Goal: Transaction & Acquisition: Purchase product/service

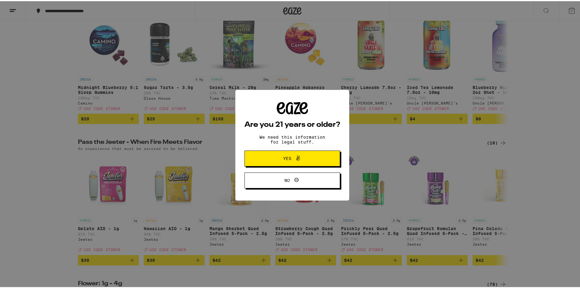
click at [278, 155] on span "Yes" at bounding box center [292, 157] width 46 height 8
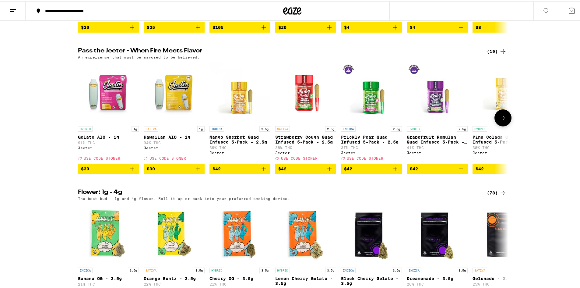
click at [506, 125] on div at bounding box center [503, 116] width 17 height 17
click at [501, 120] on icon at bounding box center [503, 116] width 7 height 7
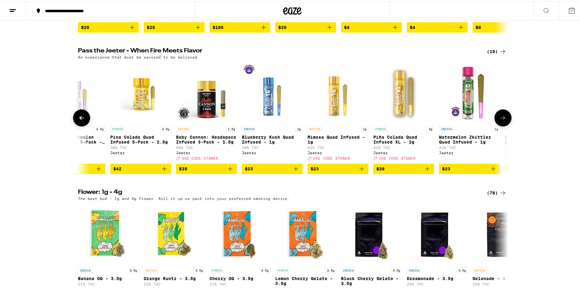
click at [501, 120] on icon at bounding box center [503, 116] width 7 height 7
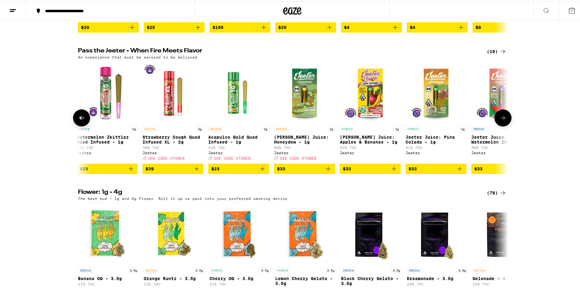
click at [501, 120] on icon at bounding box center [503, 116] width 7 height 7
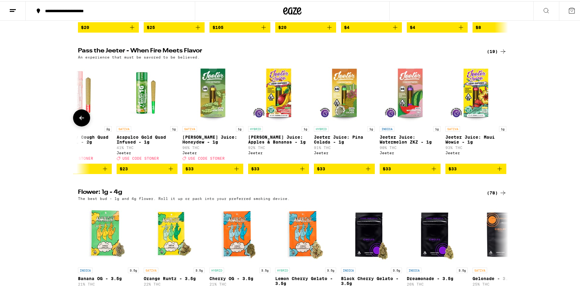
scroll to position [0, 821]
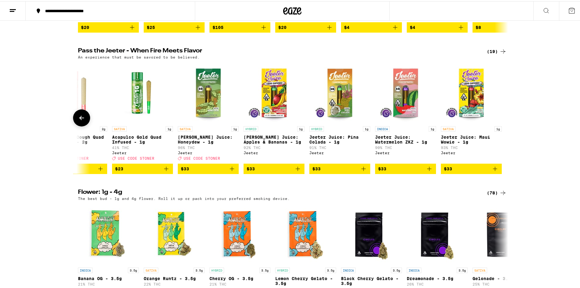
click at [501, 125] on div at bounding box center [503, 116] width 17 height 17
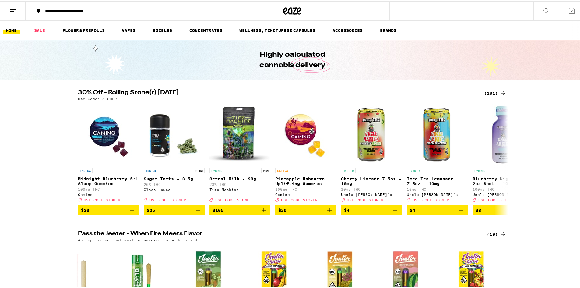
scroll to position [122, 0]
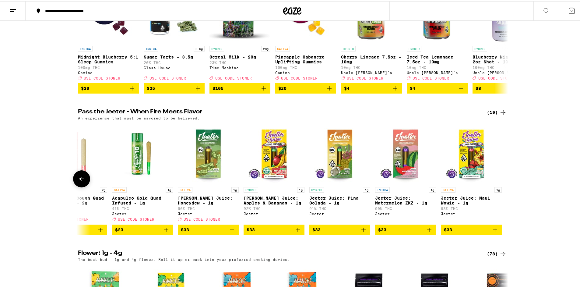
click at [79, 181] on icon at bounding box center [81, 177] width 7 height 7
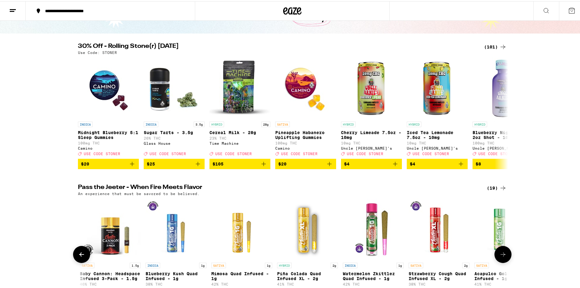
scroll to position [0, 0]
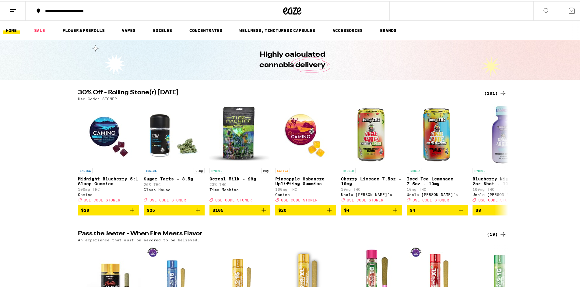
click at [543, 12] on icon at bounding box center [546, 9] width 7 height 7
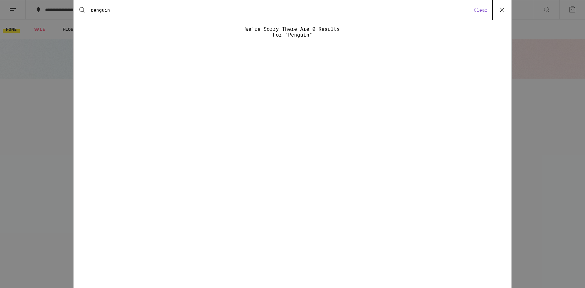
type input "penguin"
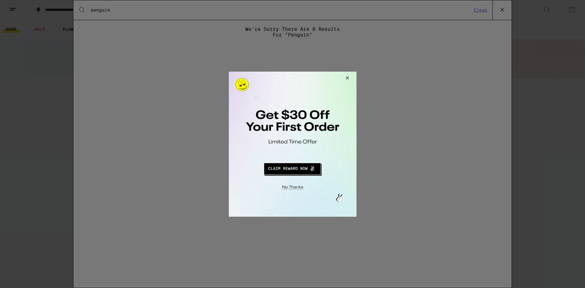
click at [286, 185] on button "Close Modal" at bounding box center [291, 185] width 124 height 9
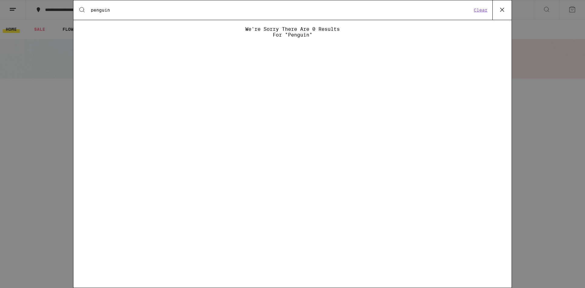
click at [500, 8] on icon at bounding box center [501, 9] width 9 height 9
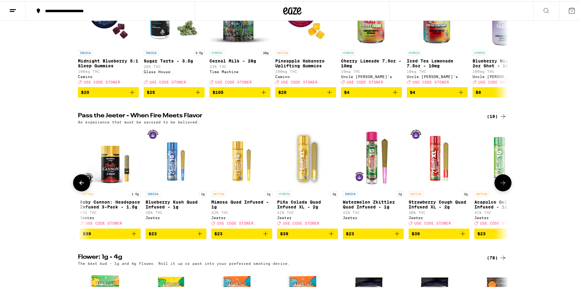
scroll to position [122, 0]
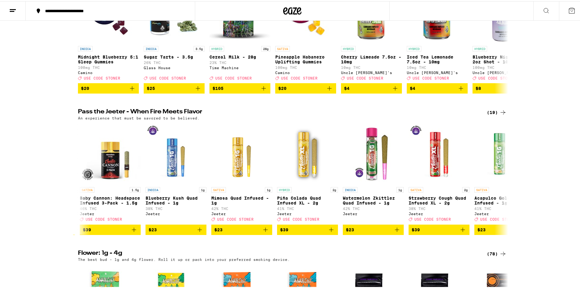
click at [16, 9] on icon at bounding box center [12, 9] width 7 height 7
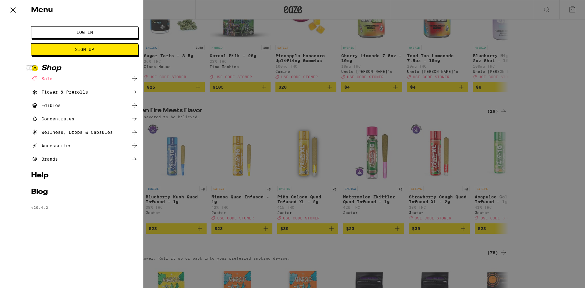
click at [48, 91] on div "Flower & Prerolls" at bounding box center [59, 91] width 57 height 7
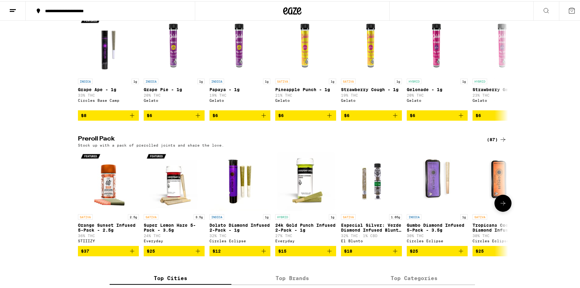
scroll to position [366, 0]
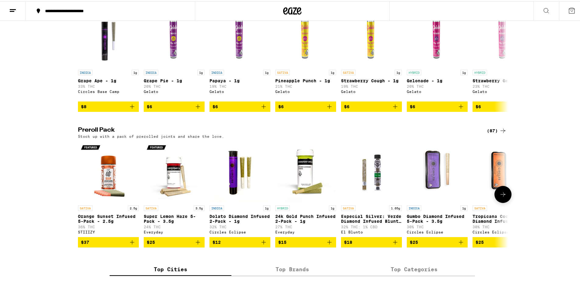
click at [500, 197] on icon at bounding box center [503, 192] width 7 height 7
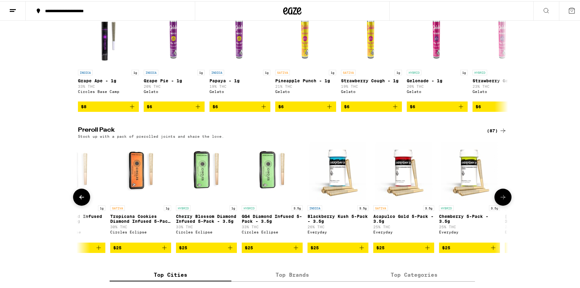
click at [500, 204] on button at bounding box center [503, 195] width 17 height 17
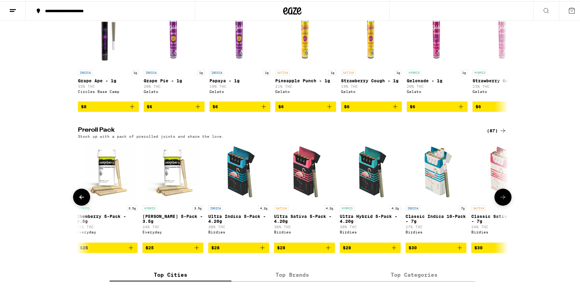
click at [500, 204] on button at bounding box center [503, 195] width 17 height 17
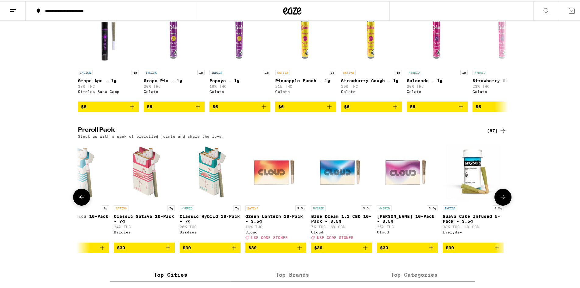
scroll to position [0, 1087]
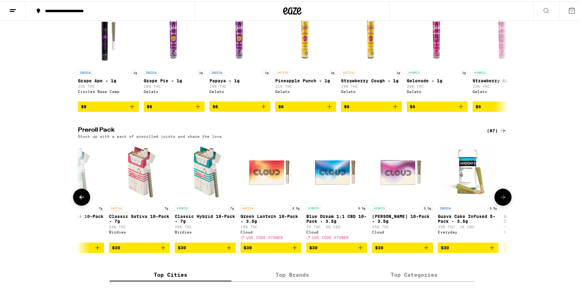
click at [78, 204] on button at bounding box center [81, 195] width 17 height 17
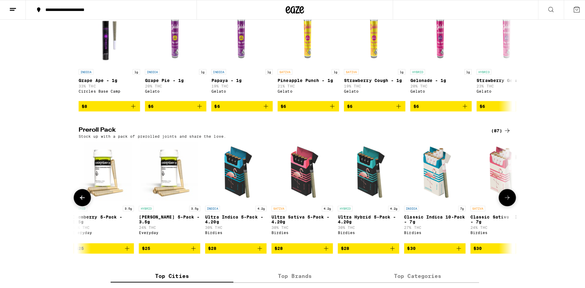
scroll to position [0, 725]
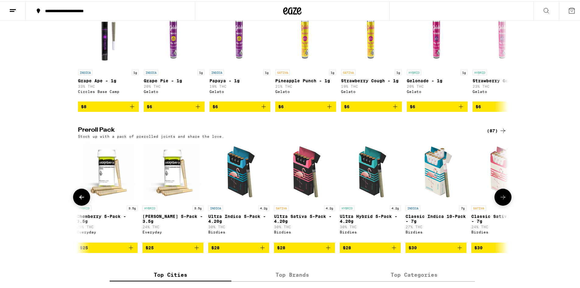
click at [492, 201] on img "Open page for Classic Sativa 10-Pack - 7g from Birdies" at bounding box center [502, 170] width 61 height 61
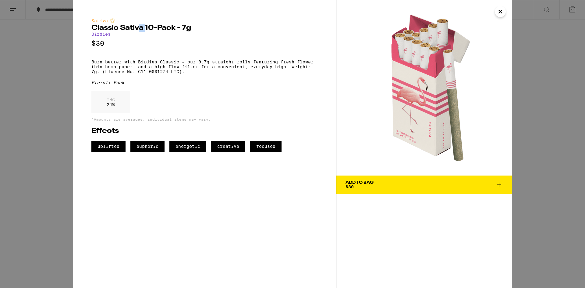
drag, startPoint x: 141, startPoint y: 29, endPoint x: 152, endPoint y: 29, distance: 11.3
click at [148, 29] on h2 "Classic Sativa 10-Pack - 7g" at bounding box center [204, 27] width 226 height 7
click at [154, 29] on h2 "Classic Sativa 10-Pack - 7g" at bounding box center [204, 27] width 226 height 7
drag, startPoint x: 182, startPoint y: 29, endPoint x: 190, endPoint y: 29, distance: 7.3
click at [189, 29] on h2 "Classic Sativa 10-Pack - 7g" at bounding box center [204, 27] width 226 height 7
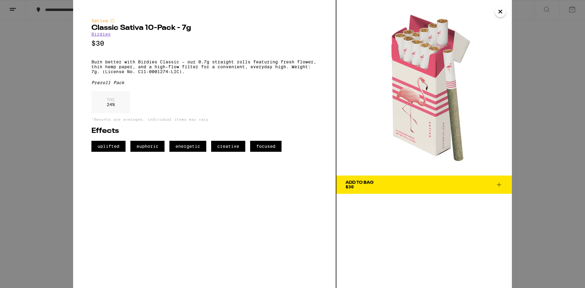
drag, startPoint x: 146, startPoint y: 47, endPoint x: 131, endPoint y: 48, distance: 15.6
click at [143, 47] on p "$30" at bounding box center [204, 44] width 226 height 8
drag, startPoint x: 91, startPoint y: 45, endPoint x: 115, endPoint y: 49, distance: 24.8
click at [115, 49] on div "Sativa Classic Sativa 10-Pack - 7g Birdies $30 Burn better with Birdies Classic…" at bounding box center [204, 144] width 263 height 288
click at [149, 42] on p "$30" at bounding box center [204, 44] width 226 height 8
